Goal: Communication & Community: Share content

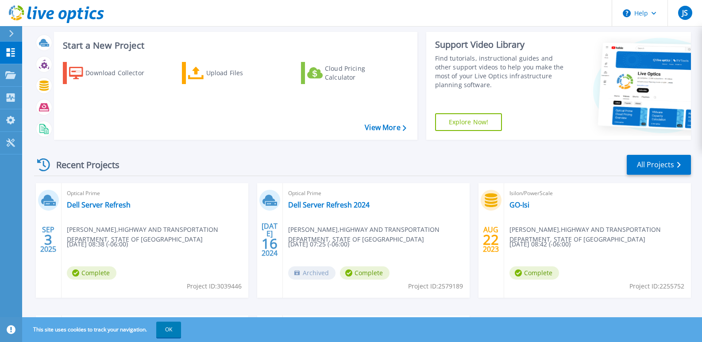
scroll to position [92, 0]
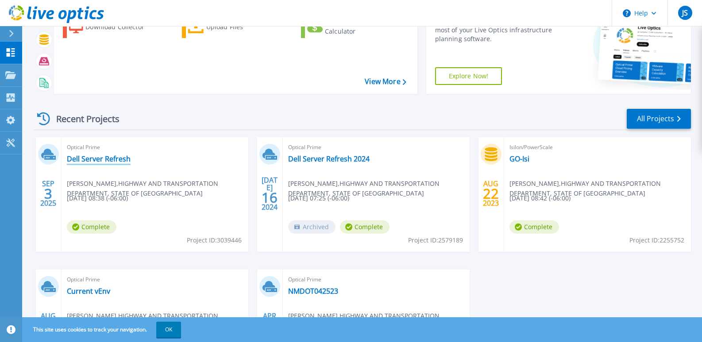
click at [79, 157] on link "Dell Server Refresh" at bounding box center [99, 158] width 64 height 9
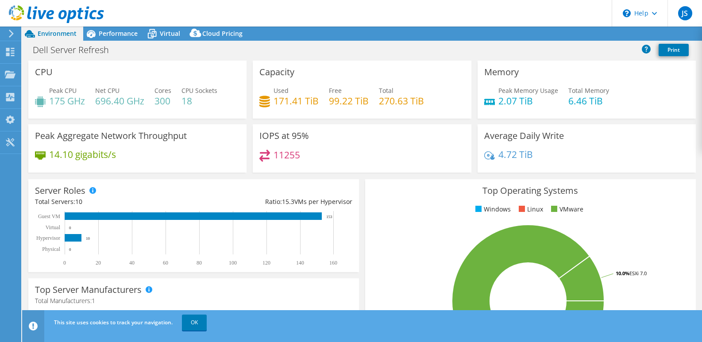
select select "USD"
click at [592, 34] on link "Share" at bounding box center [591, 34] width 36 height 14
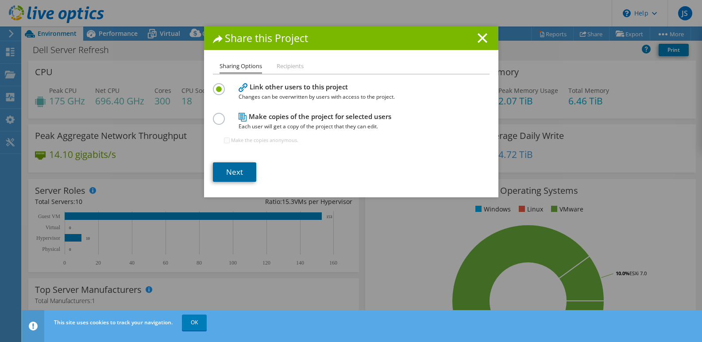
click at [243, 172] on link "Next" at bounding box center [234, 171] width 43 height 19
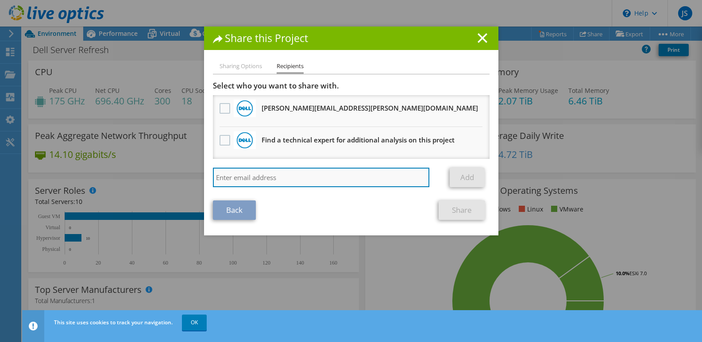
click at [236, 180] on input "search" at bounding box center [321, 177] width 217 height 19
paste input "chad.olsen@anm.com"
type input "chad.olsen@anm.com"
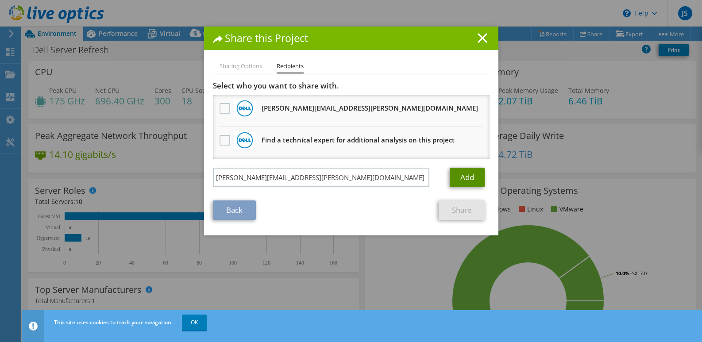
click at [473, 172] on link "Add" at bounding box center [467, 177] width 35 height 19
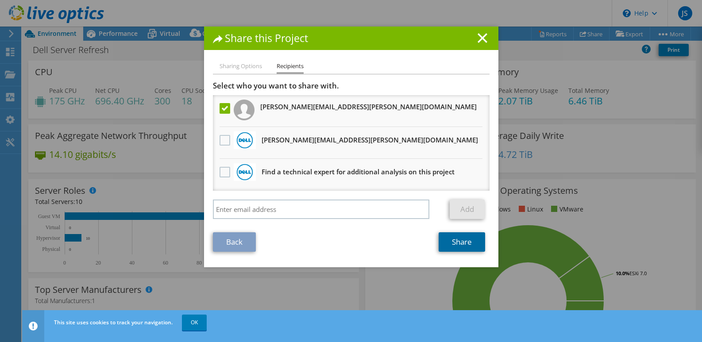
click at [448, 248] on link "Share" at bounding box center [461, 241] width 46 height 19
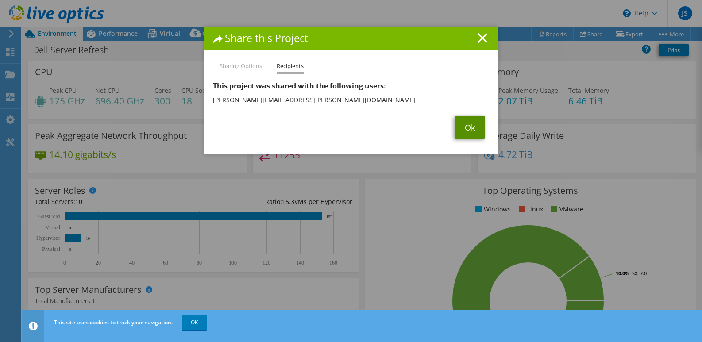
click at [468, 124] on link "Ok" at bounding box center [469, 127] width 31 height 23
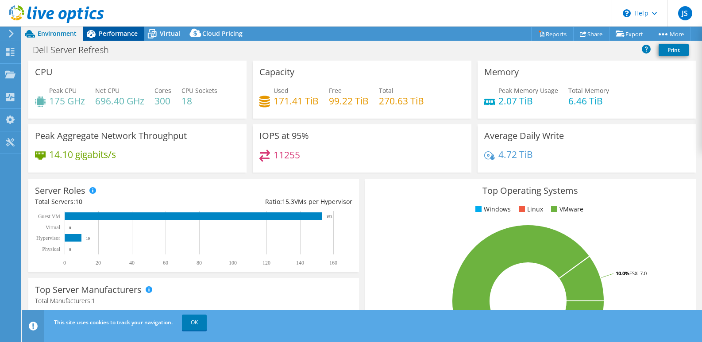
click at [106, 31] on span "Performance" at bounding box center [118, 33] width 39 height 8
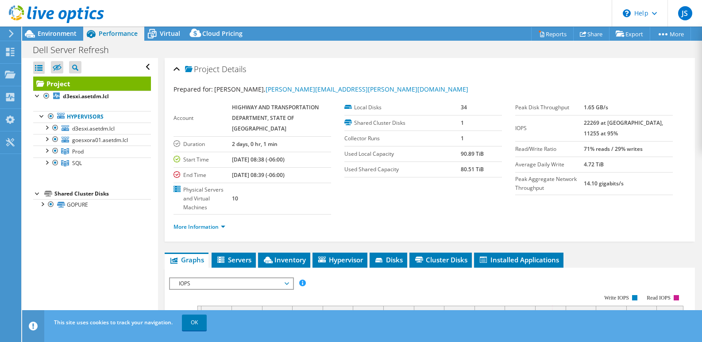
click at [106, 261] on div "Open All Close All Hide Excluded Nodes Project Tree Filter" at bounding box center [89, 191] width 135 height 267
